Goal: Find specific page/section: Find specific page/section

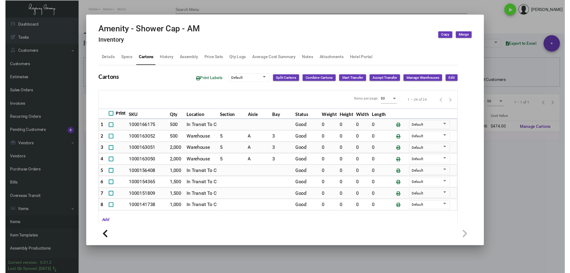
scroll to position [133, 0]
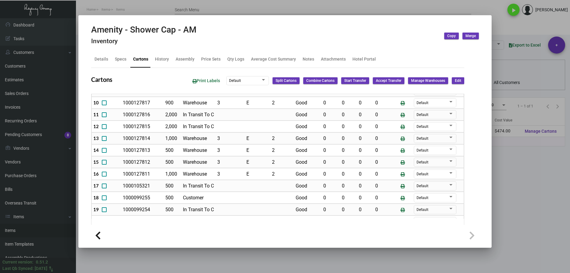
click at [530, 199] on div at bounding box center [285, 136] width 570 height 273
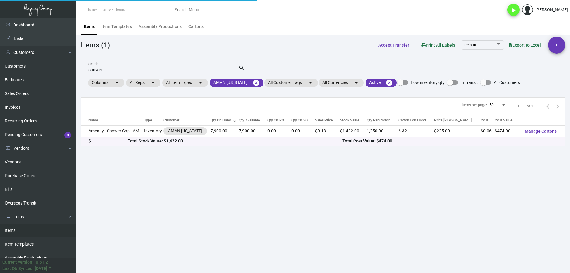
click at [13, 229] on link "Items" at bounding box center [38, 230] width 76 height 14
click at [255, 81] on mat-icon "cancel" at bounding box center [256, 82] width 7 height 7
click at [221, 84] on mat-chip "All Customers arrow_drop_down" at bounding box center [233, 82] width 46 height 9
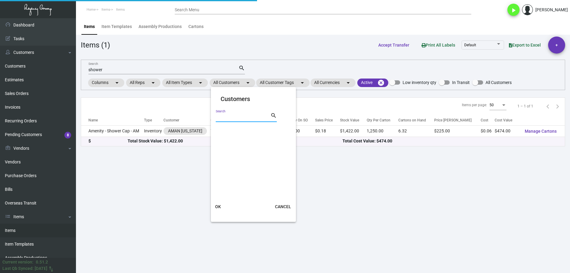
click at [229, 116] on input "Search" at bounding box center [243, 117] width 55 height 5
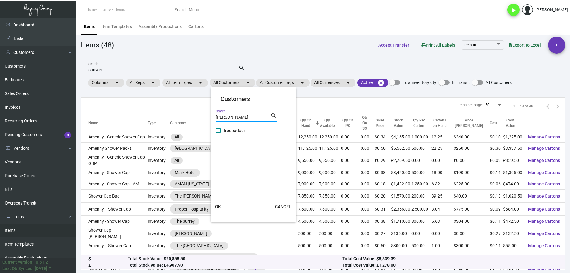
type input "[PERSON_NAME]"
click at [244, 130] on span "Troubadour" at bounding box center [253, 130] width 61 height 7
click at [218, 133] on input "Troubadour" at bounding box center [218, 133] width 0 height 0
click at [236, 130] on span "Troubadour" at bounding box center [253, 130] width 61 height 7
click at [218, 133] on input "Troubadour" at bounding box center [218, 133] width 0 height 0
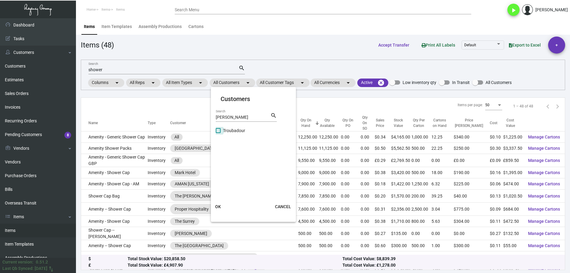
click at [222, 129] on label "Troubadour" at bounding box center [250, 130] width 68 height 7
click at [218, 133] on input "Troubadour" at bounding box center [218, 133] width 0 height 0
checkbox input "true"
click at [220, 207] on span "OK" at bounding box center [218, 206] width 6 height 5
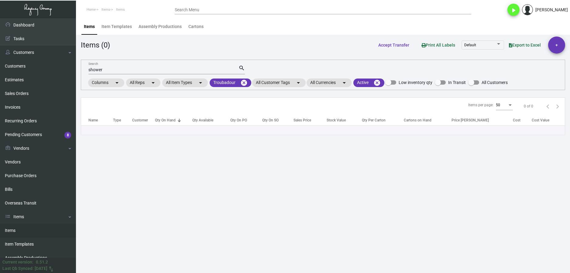
click at [113, 70] on input "shower" at bounding box center [163, 69] width 150 height 5
type input "s"
